Goal: Find specific page/section: Find specific page/section

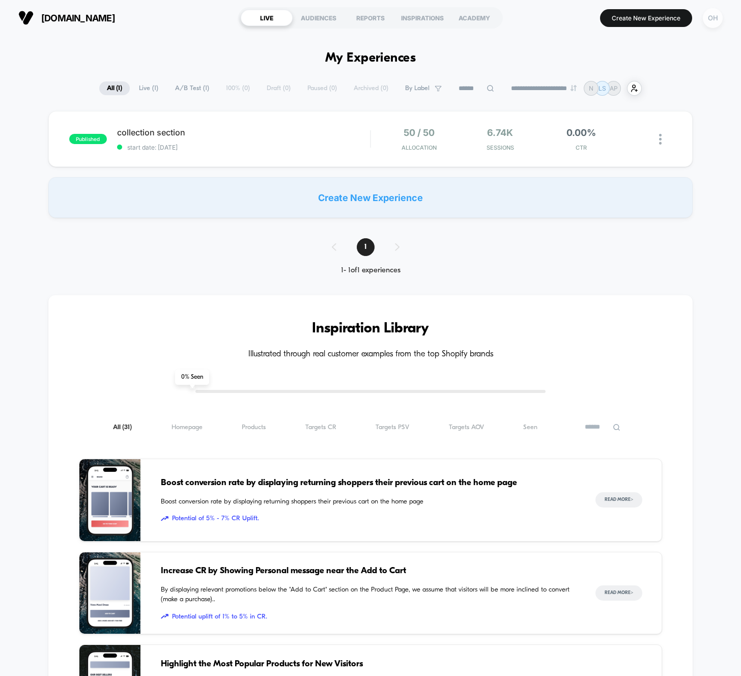
click at [704, 14] on div "OH" at bounding box center [713, 18] width 20 height 20
